Goal: Task Accomplishment & Management: Use online tool/utility

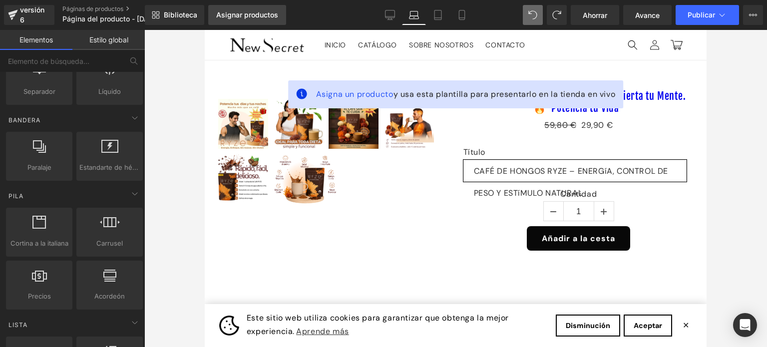
click at [260, 18] on font "Asignar productos" at bounding box center [247, 14] width 62 height 8
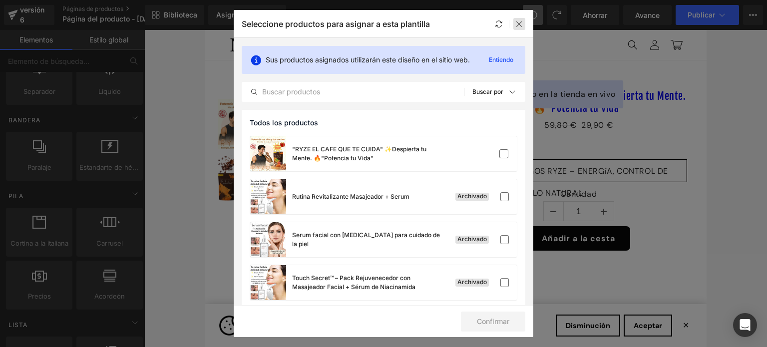
click at [514, 24] on div at bounding box center [519, 24] width 12 height 12
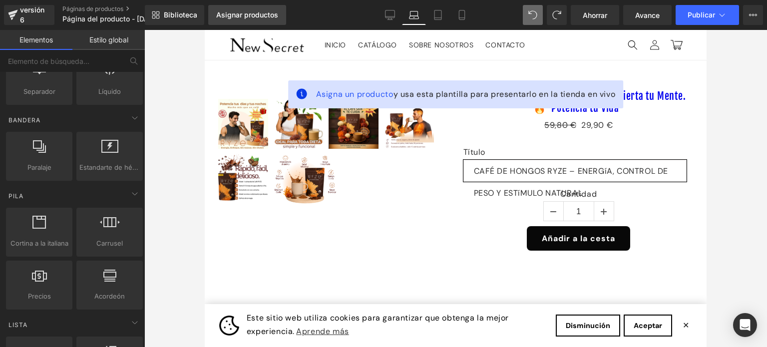
click at [253, 19] on link "Asignar productos" at bounding box center [247, 15] width 78 height 20
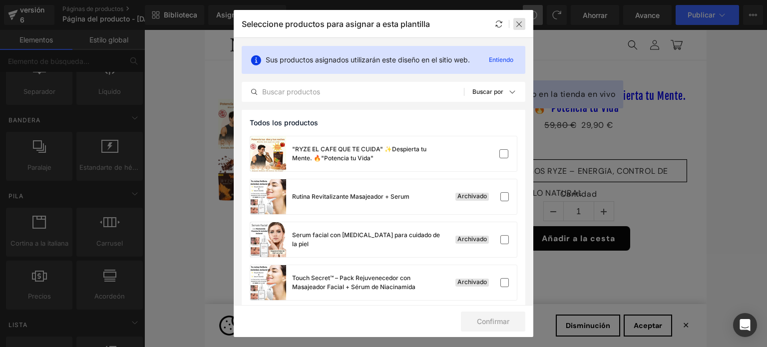
click at [521, 26] on icon at bounding box center [519, 24] width 8 height 8
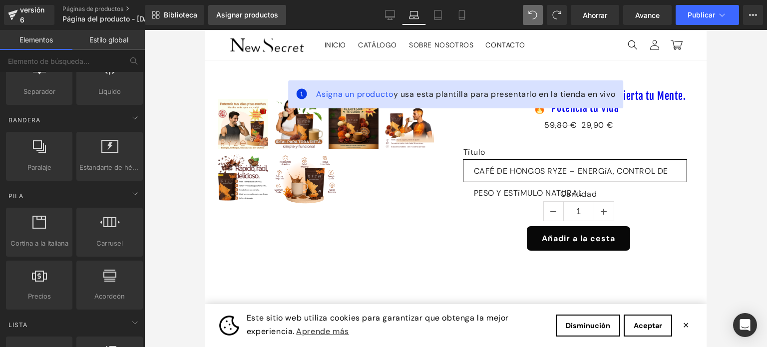
click at [235, 13] on font "Asignar productos" at bounding box center [247, 14] width 62 height 8
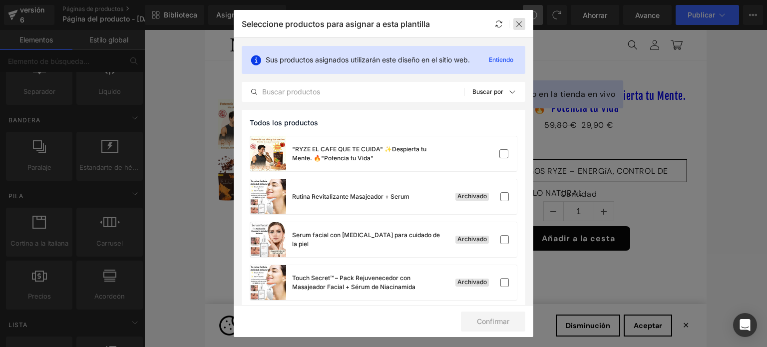
click at [519, 21] on icon at bounding box center [519, 24] width 8 height 8
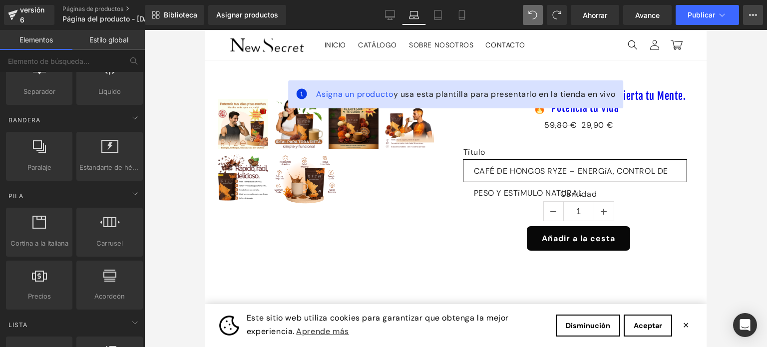
click at [758, 19] on button "Plan de actualización Ver página en vivo Ver con plantilla actual Guardar plant…" at bounding box center [753, 15] width 20 height 20
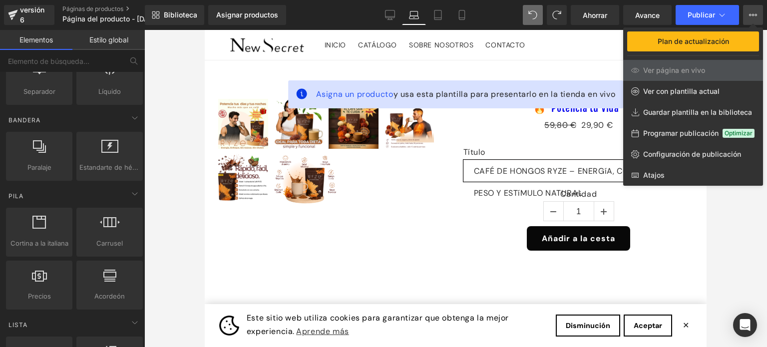
click at [741, 217] on div at bounding box center [455, 188] width 623 height 317
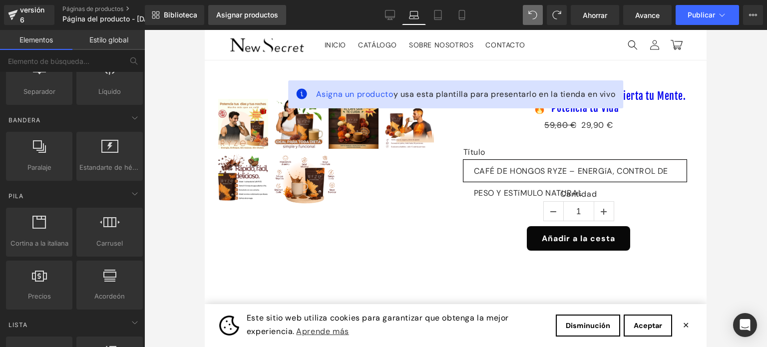
click at [244, 13] on font "Asignar productos" at bounding box center [247, 14] width 62 height 8
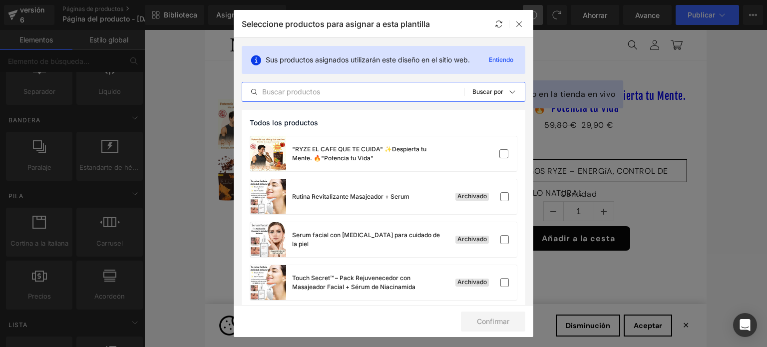
click at [333, 93] on input "text" at bounding box center [353, 92] width 222 height 12
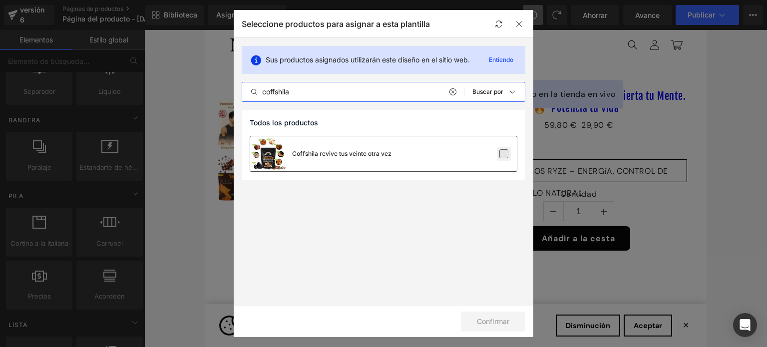
type input "coffshila"
click at [504, 155] on label at bounding box center [503, 153] width 9 height 9
click at [504, 154] on input "checkbox" at bounding box center [504, 154] width 0 height 0
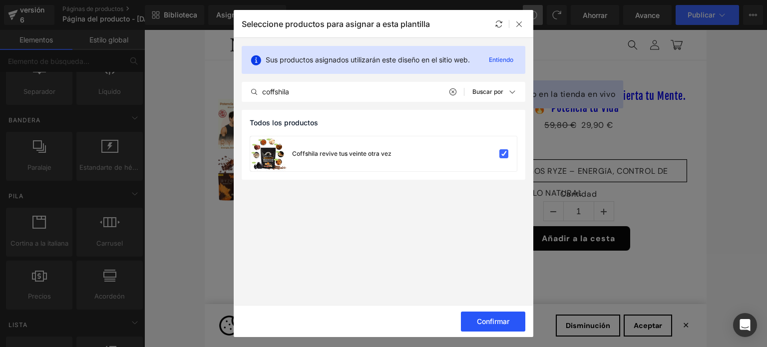
click at [490, 320] on font "Confirmar" at bounding box center [493, 321] width 32 height 8
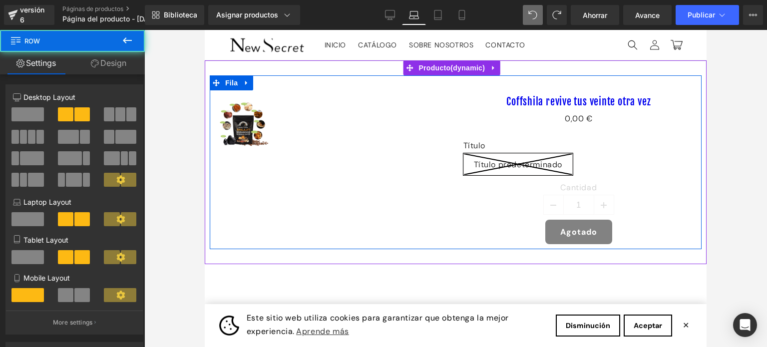
click at [376, 190] on div "(P) Lista de imágenes Coffshila revive tus veinte otra vez (P) Título 0 € 0,00 …" at bounding box center [456, 161] width 492 height 173
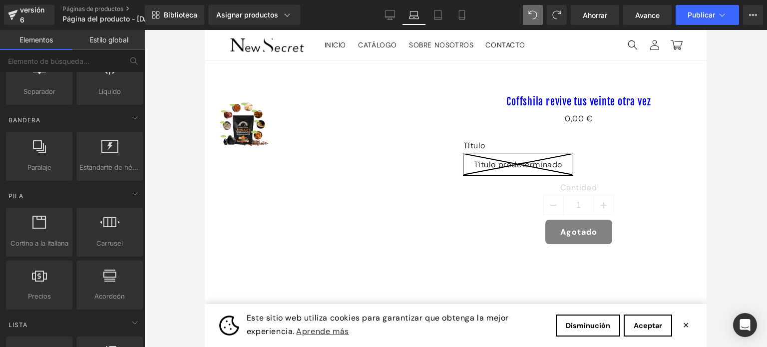
click at [187, 131] on div at bounding box center [455, 188] width 623 height 317
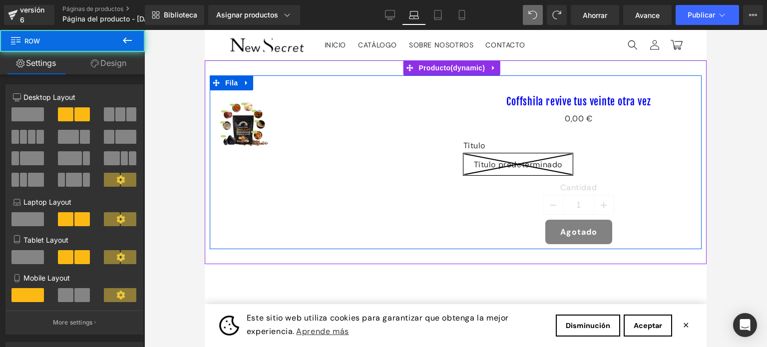
click at [398, 161] on div "(P) Lista de imágenes Coffshila revive tus veinte otra vez (P) Título 0 € 0,00 …" at bounding box center [456, 161] width 492 height 173
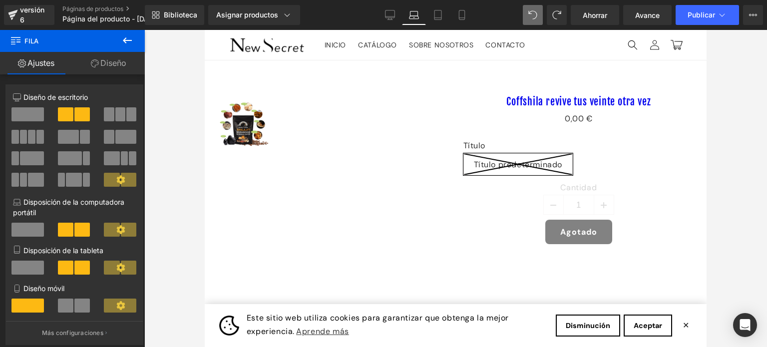
click at [129, 40] on icon at bounding box center [127, 40] width 9 height 6
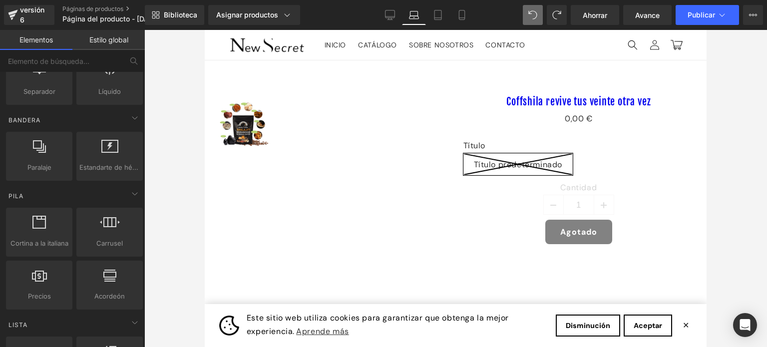
click at [373, 138] on div at bounding box center [332, 125] width 231 height 55
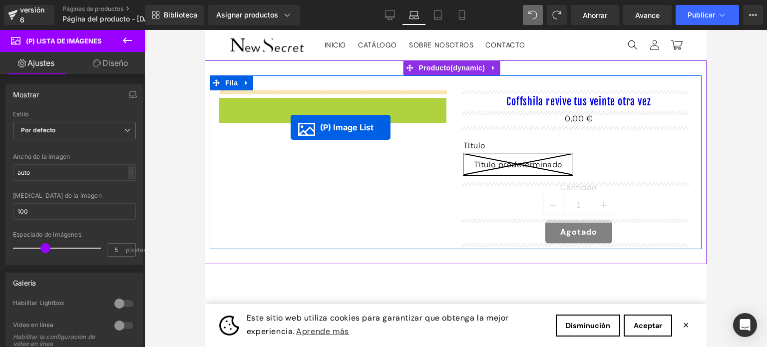
drag, startPoint x: 289, startPoint y: 127, endPoint x: 301, endPoint y: 163, distance: 38.1
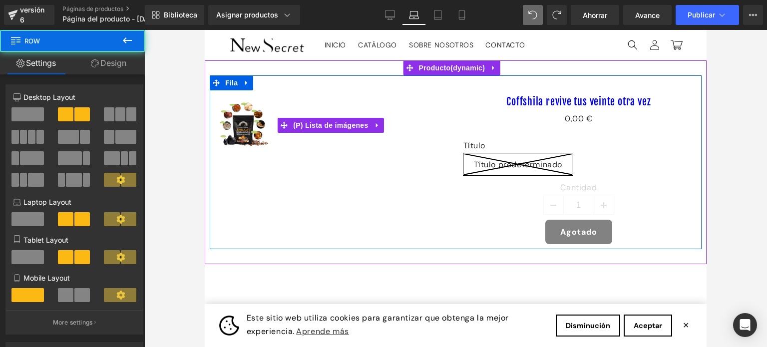
click at [322, 156] on div "(P) Lista de imágenes Coffshila revive tus veinte otra vez (P) Título 0 € 0,00 …" at bounding box center [456, 161] width 492 height 173
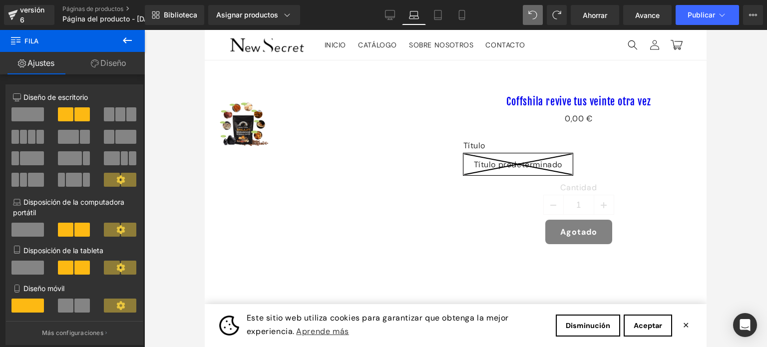
click at [294, 40] on img at bounding box center [267, 45] width 75 height 18
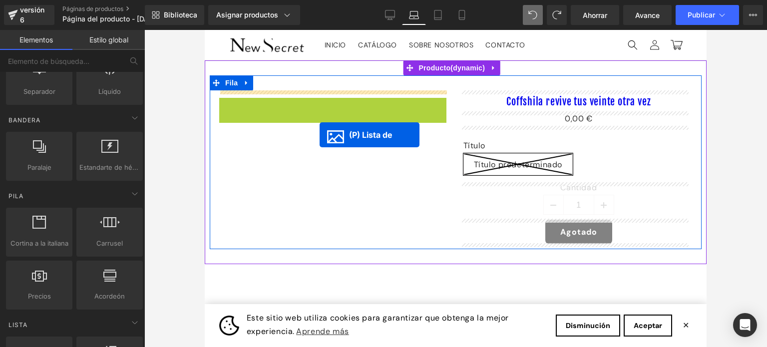
drag, startPoint x: 320, startPoint y: 118, endPoint x: 320, endPoint y: 135, distance: 17.0
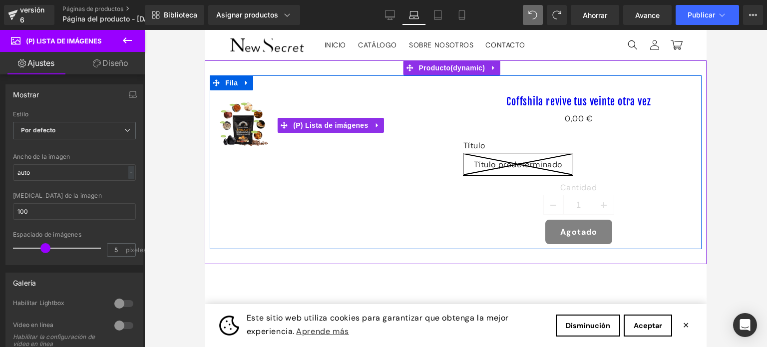
click at [330, 100] on div at bounding box center [332, 125] width 231 height 55
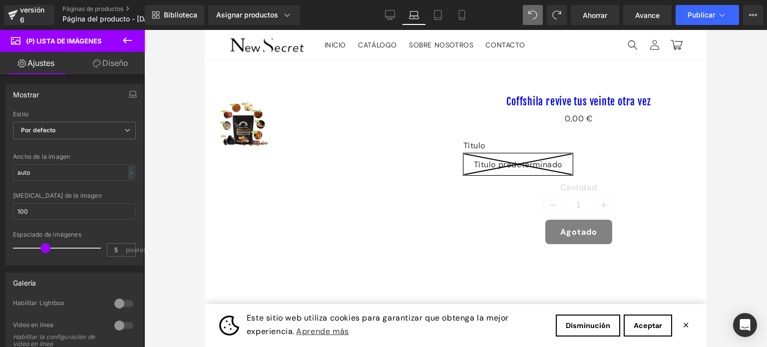
click at [226, 49] on link at bounding box center [267, 45] width 82 height 26
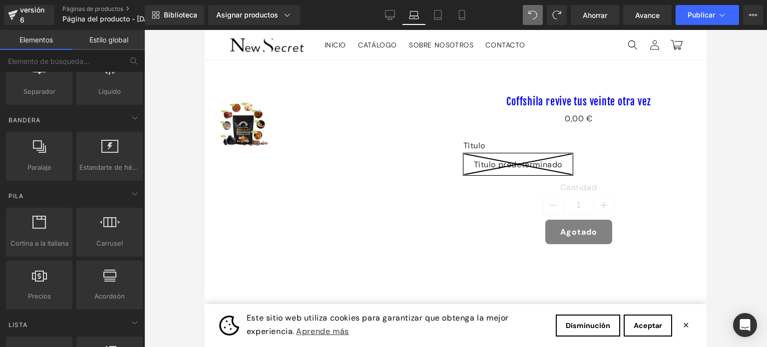
click at [567, 48] on header "Menú INICIO CATÁLOGO SOBRE NOSOTROS CONTACTO Iniciar sesión INICIO CATÁLOGO SOB…" at bounding box center [456, 45] width 502 height 30
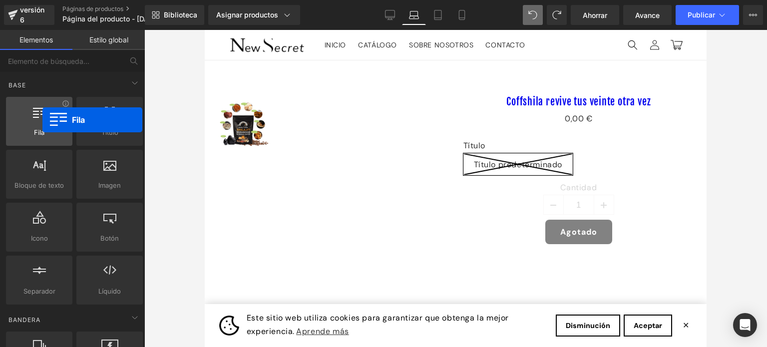
click at [42, 120] on div at bounding box center [39, 116] width 60 height 22
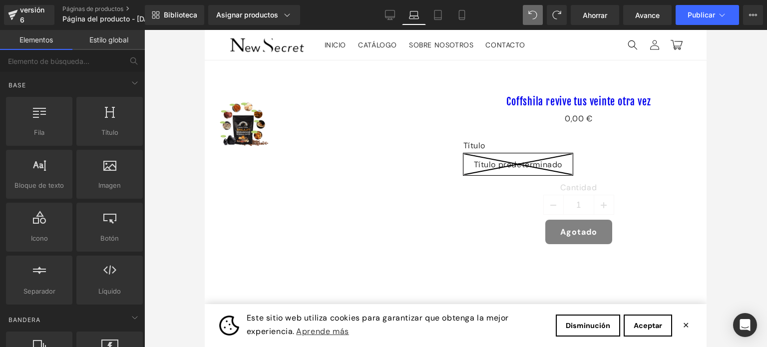
click at [131, 43] on link "Estilo global" at bounding box center [108, 40] width 72 height 20
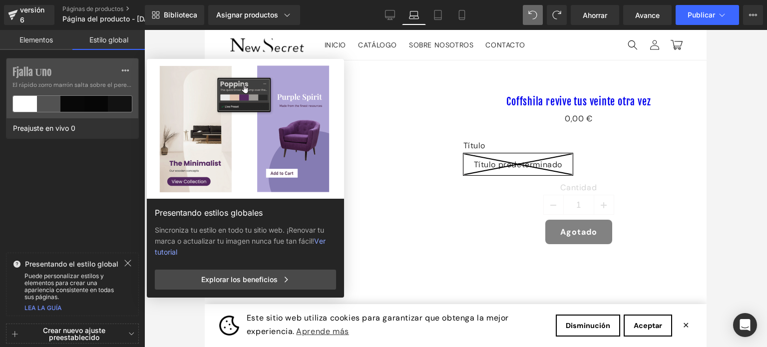
click at [47, 41] on font "Elementos" at bounding box center [35, 39] width 33 height 8
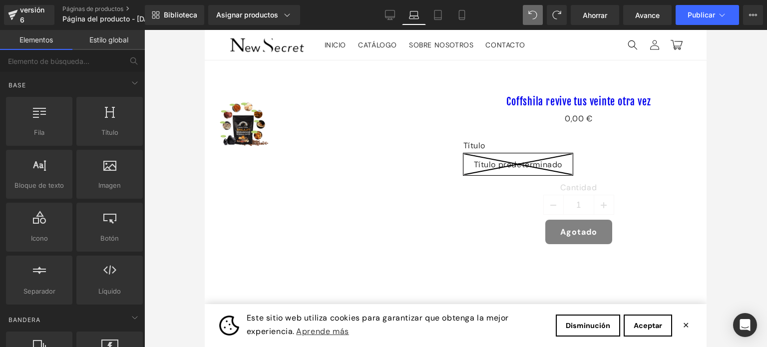
click at [221, 43] on header "Menú INICIO CATÁLOGO SOBRE NOSOTROS CONTACTO Iniciar sesión INICIO CATÁLOGO SOB…" at bounding box center [456, 45] width 502 height 30
click at [578, 45] on header "Menú INICIO CATÁLOGO SOBRE NOSOTROS CONTACTO Iniciar sesión INICIO CATÁLOGO SOB…" at bounding box center [456, 45] width 502 height 30
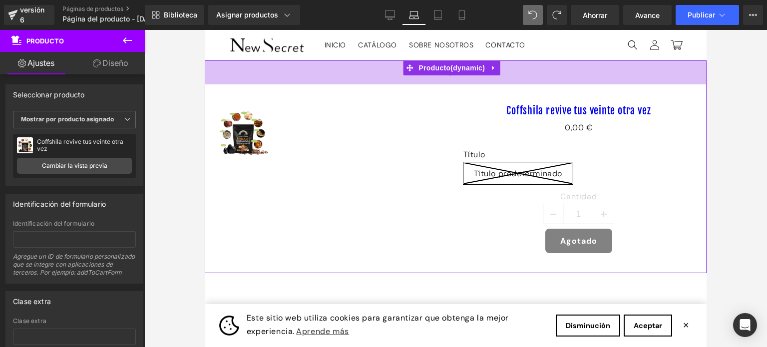
drag, startPoint x: 316, startPoint y: 72, endPoint x: 318, endPoint y: 81, distance: 9.2
click at [318, 81] on div "48 píxeles" at bounding box center [456, 72] width 502 height 24
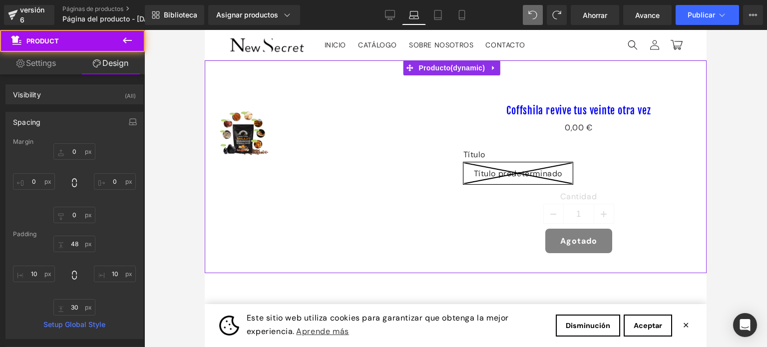
click at [311, 126] on div at bounding box center [332, 134] width 231 height 55
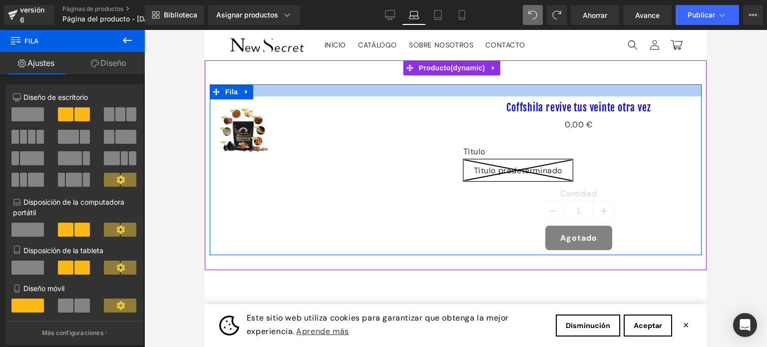
click at [352, 85] on div at bounding box center [456, 90] width 492 height 12
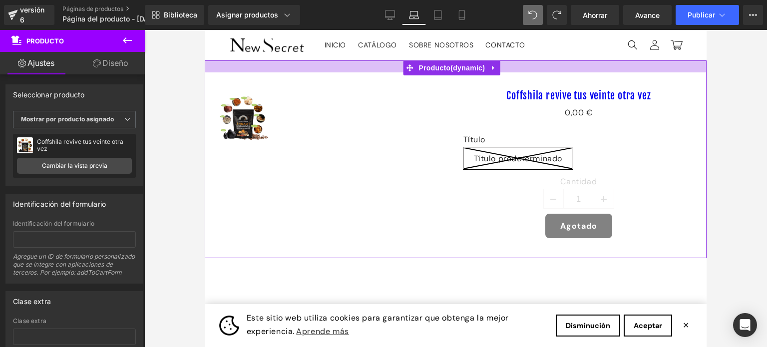
drag, startPoint x: 364, startPoint y: 81, endPoint x: 373, endPoint y: 69, distance: 15.0
click at [373, 69] on div at bounding box center [456, 66] width 502 height 12
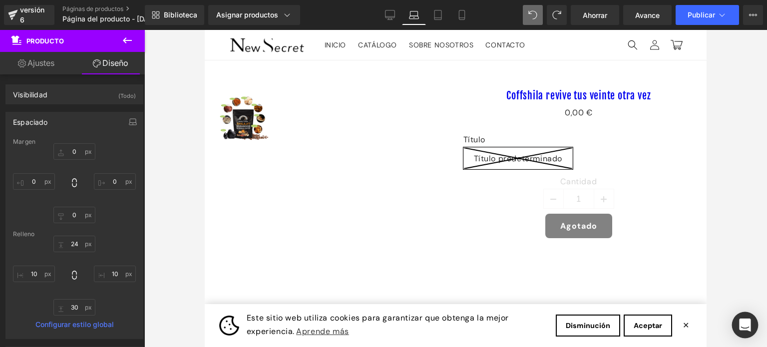
click at [736, 330] on div "Abrir Intercom Messenger" at bounding box center [745, 325] width 26 height 26
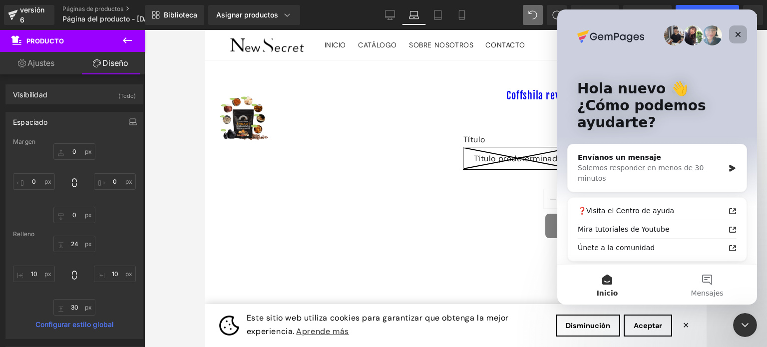
click at [736, 33] on icon "Cerrar" at bounding box center [738, 34] width 8 height 8
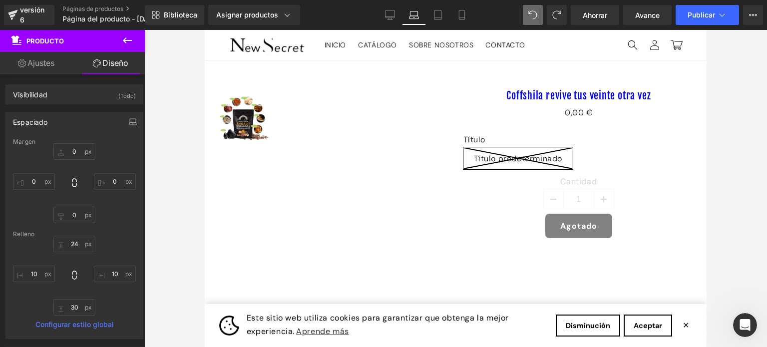
click at [739, 331] on div "Abrir Intercom Messenger" at bounding box center [745, 325] width 33 height 33
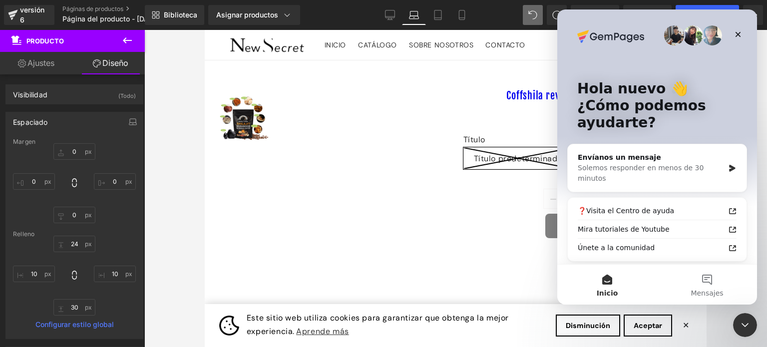
drag, startPoint x: 741, startPoint y: 329, endPoint x: 740, endPoint y: 323, distance: 6.1
click at [741, 328] on icon "Cerrar Intercom Messenger" at bounding box center [745, 325] width 12 height 12
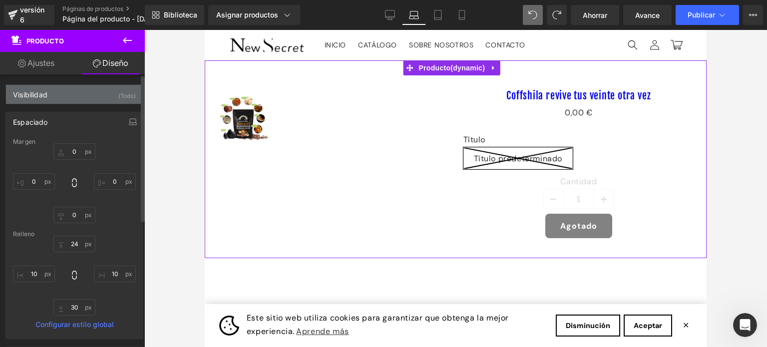
click at [88, 92] on div "Visibilidad (Todo)" at bounding box center [74, 94] width 137 height 19
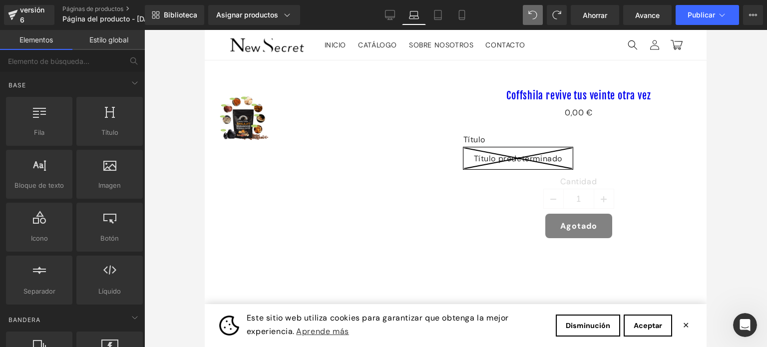
click at [162, 84] on div at bounding box center [455, 188] width 623 height 317
click at [589, 11] on font "Ahorrar" at bounding box center [595, 15] width 24 height 8
